Goal: Information Seeking & Learning: Learn about a topic

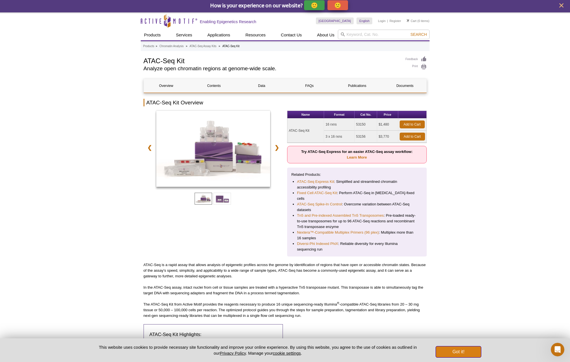
click at [453, 352] on button "Got it!" at bounding box center [458, 351] width 45 height 11
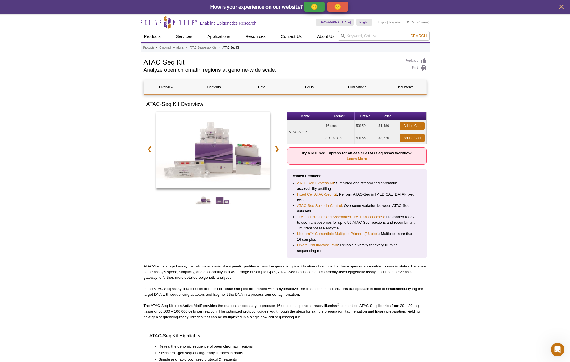
click at [562, 7] on icon "close" at bounding box center [562, 7] width 4 height 4
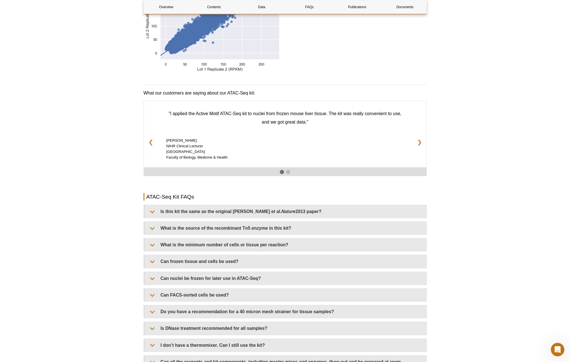
scroll to position [827, 0]
click at [421, 139] on link "❯" at bounding box center [420, 141] width 14 height 15
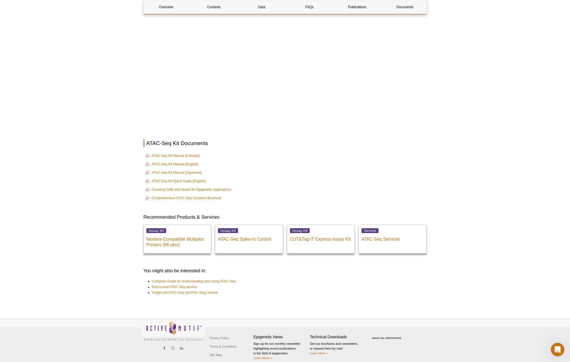
scroll to position [1414, 0]
click at [185, 160] on link "ATAC-Seq Kit Manual [English]" at bounding box center [172, 163] width 53 height 7
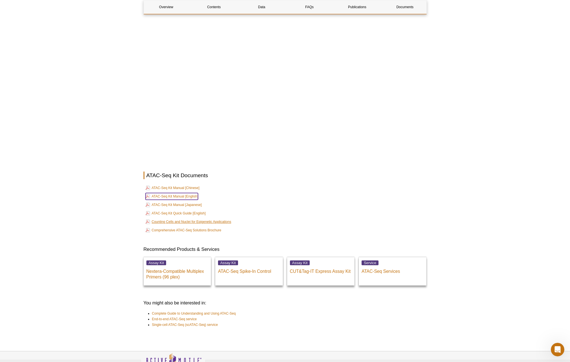
scroll to position [1381, 0]
click at [194, 210] on link "ATAC-Seq Kit Quick Guide [English]" at bounding box center [176, 213] width 60 height 7
click at [209, 227] on link "Comprehensive ATAC-Seq Solutions Brochure" at bounding box center [184, 230] width 76 height 7
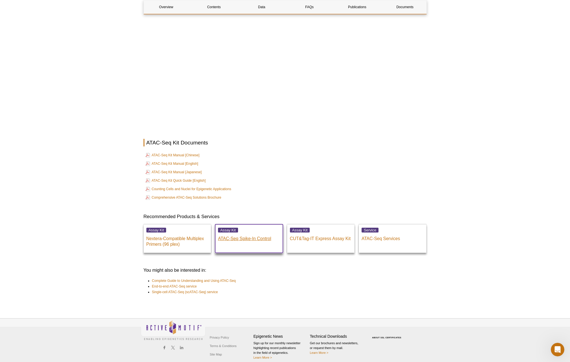
click at [252, 233] on p "ATAC-Seq Spike-In Control" at bounding box center [249, 237] width 62 height 8
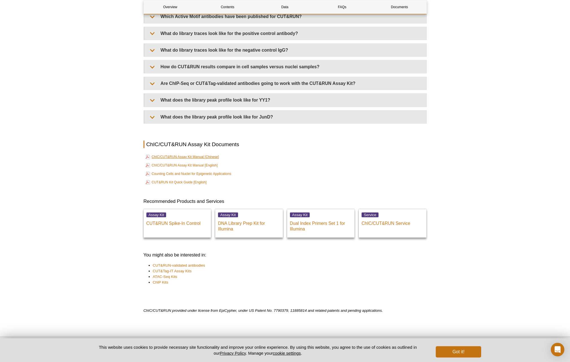
scroll to position [1807, 0]
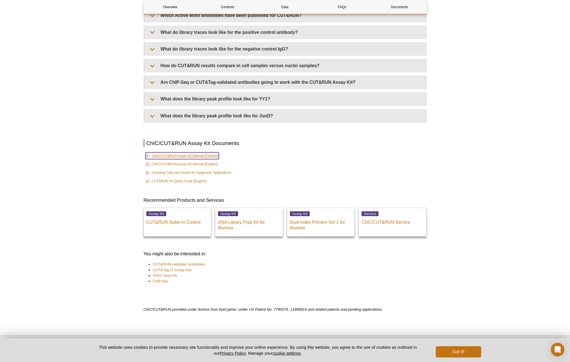
click at [201, 157] on link "ChIC/CUT&RUN Assay Kit Manual [Chinese]" at bounding box center [183, 155] width 74 height 7
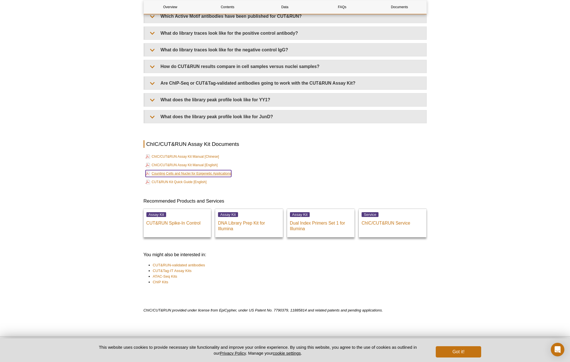
click at [226, 173] on link "Counting Cells and Nuclei for Epigenetic Applications" at bounding box center [189, 173] width 86 height 7
click at [205, 165] on link "ChIC/CUT&RUN Assay Kit Manual [English]" at bounding box center [182, 165] width 72 height 7
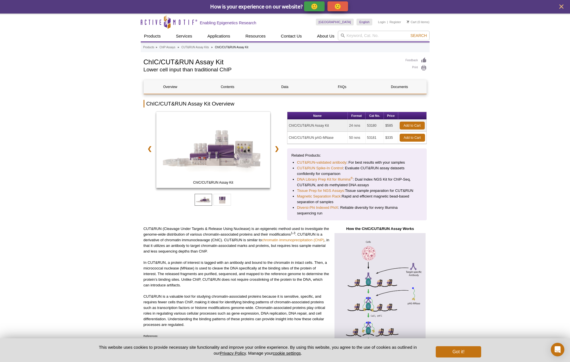
scroll to position [0, 0]
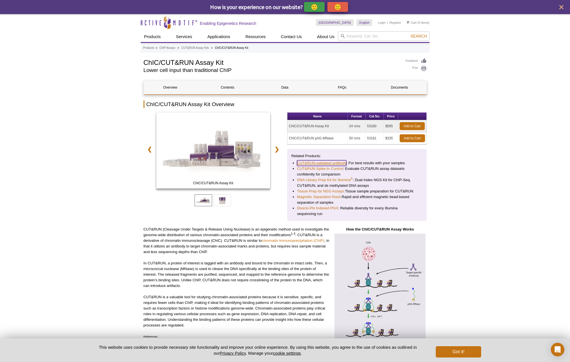
click at [332, 163] on link "CUT&RUN-validated antibody" at bounding box center [321, 163] width 49 height 6
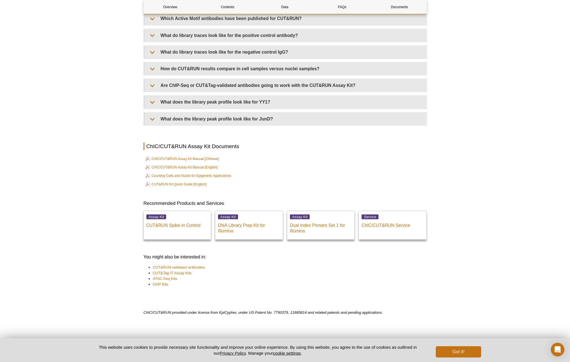
scroll to position [1830, 0]
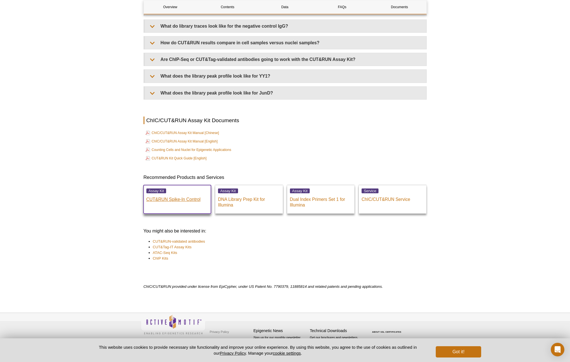
click at [183, 200] on p "CUT&RUN Spike-In Control" at bounding box center [177, 198] width 62 height 8
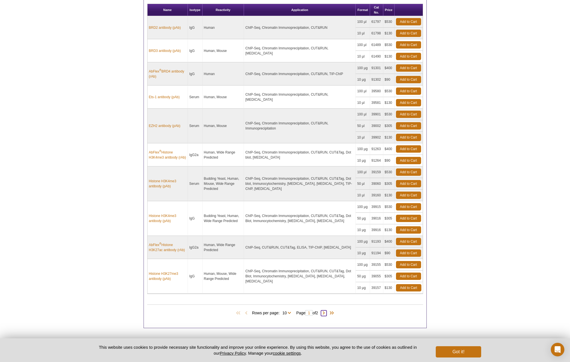
scroll to position [257, 0]
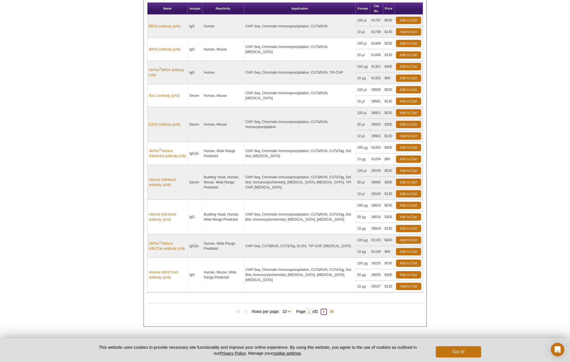
click at [325, 313] on span at bounding box center [324, 312] width 6 height 6
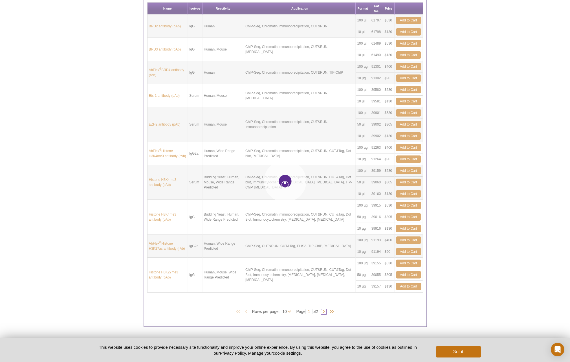
type input "2"
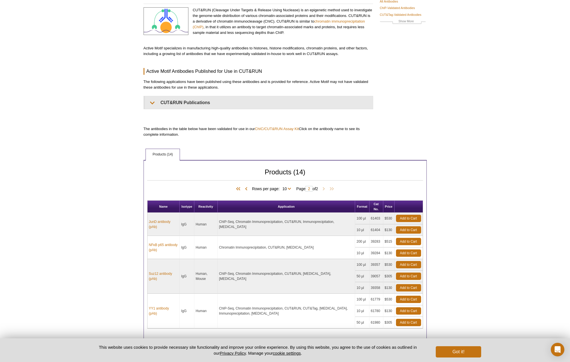
scroll to position [0, 0]
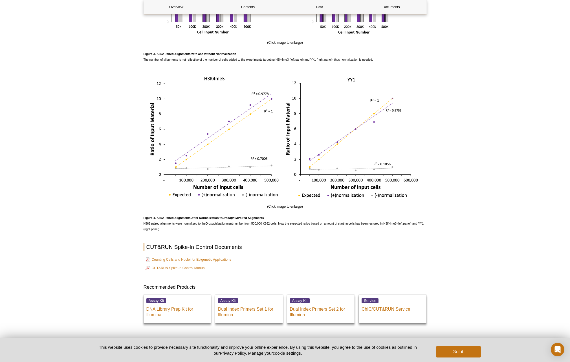
scroll to position [1038, 0]
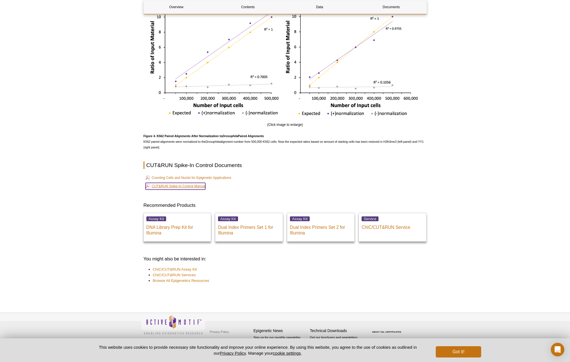
click at [189, 186] on link "CUT&RUN Spike-In Control Manual" at bounding box center [176, 186] width 60 height 7
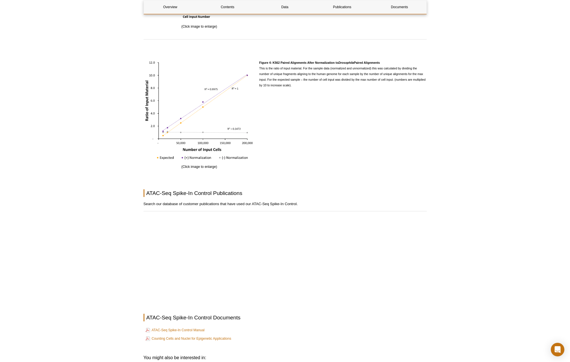
scroll to position [931, 0]
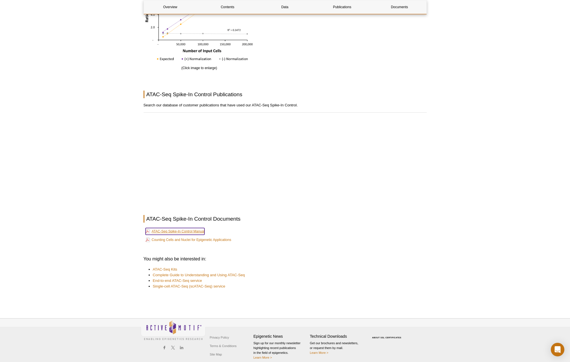
click at [200, 228] on link "ATAC-Seq Spike-In Control Manual" at bounding box center [175, 231] width 59 height 7
